Goal: Check status: Verify the current state of an ongoing process or item

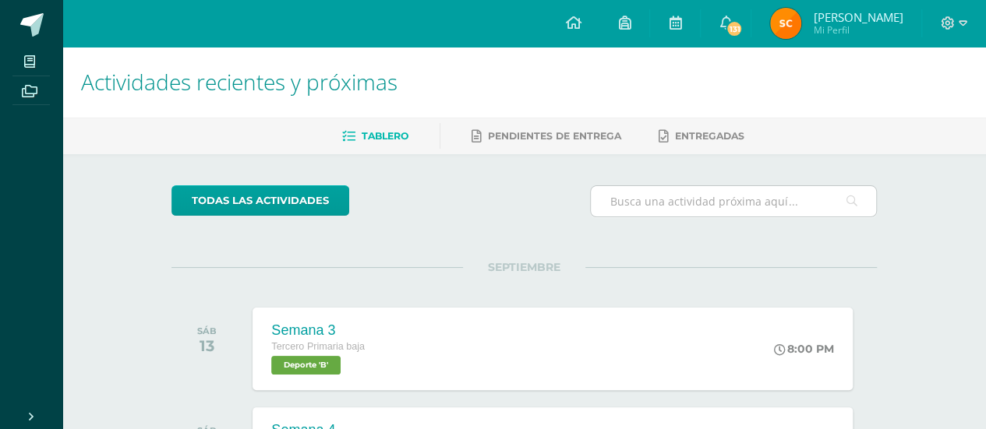
click at [804, 214] on input "text" at bounding box center [733, 201] width 285 height 30
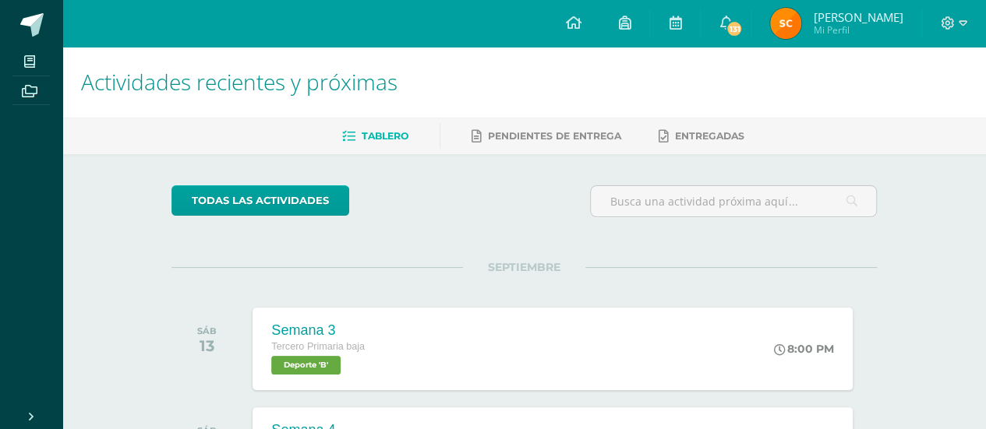
click at [723, 133] on span "Entregadas" at bounding box center [709, 136] width 69 height 12
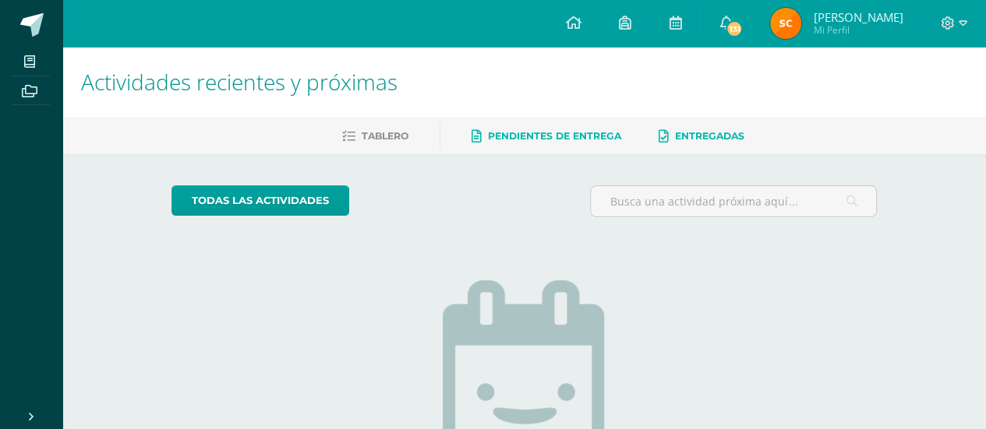
click at [598, 140] on span "Pendientes de entrega" at bounding box center [554, 136] width 133 height 12
click at [599, 25] on link at bounding box center [572, 23] width 53 height 47
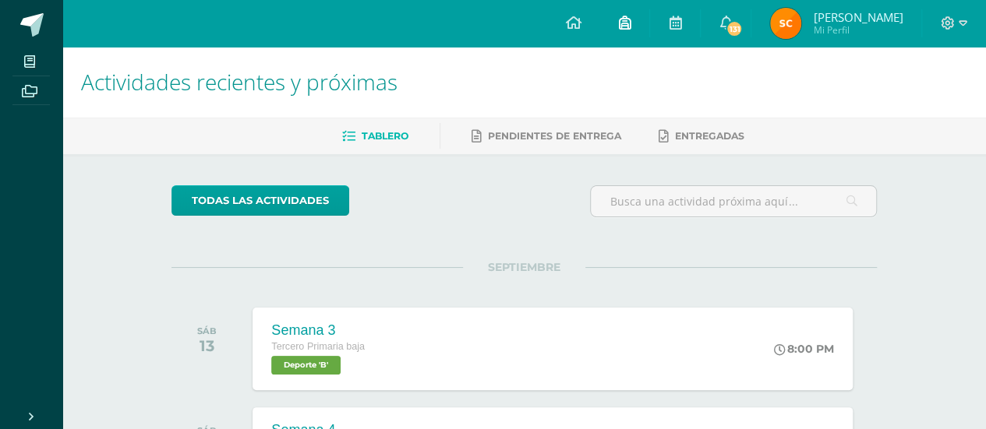
click at [645, 25] on link at bounding box center [624, 23] width 50 height 47
click at [681, 23] on icon at bounding box center [674, 23] width 12 height 14
